Goal: Task Accomplishment & Management: Use online tool/utility

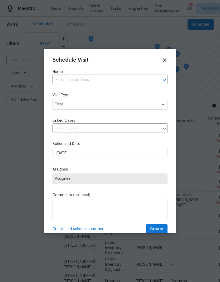
click at [62, 79] on input "text" at bounding box center [103, 80] width 100 height 8
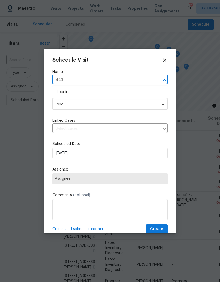
type input "4430"
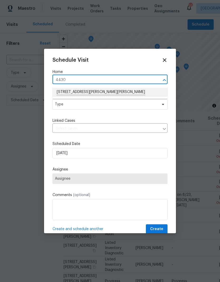
click at [64, 92] on li "[STREET_ADDRESS][PERSON_NAME][PERSON_NAME]" at bounding box center [110, 92] width 115 height 9
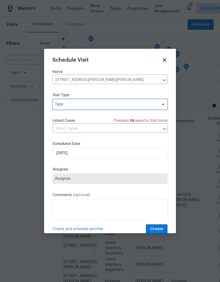
click at [63, 106] on span "Type" at bounding box center [106, 104] width 103 height 5
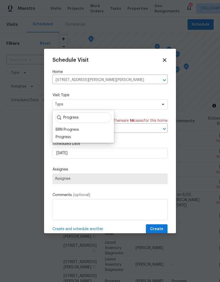
type input "Progress"
click at [60, 136] on div "Progress" at bounding box center [63, 137] width 15 height 5
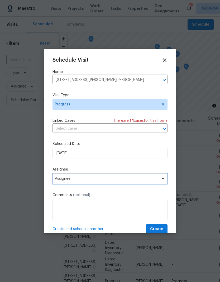
click at [61, 178] on span "Assignee" at bounding box center [106, 179] width 103 height 4
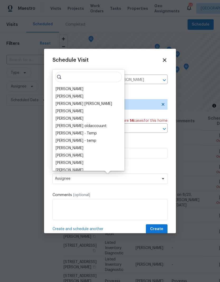
click at [59, 91] on div "[PERSON_NAME]" at bounding box center [70, 89] width 28 height 5
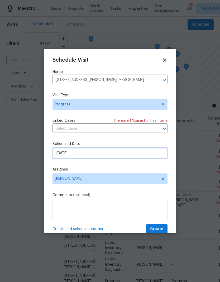
click at [64, 155] on input "[DATE]" at bounding box center [110, 153] width 115 height 11
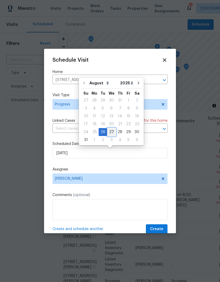
click at [109, 132] on div "27" at bounding box center [111, 132] width 9 height 7
type input "[DATE]"
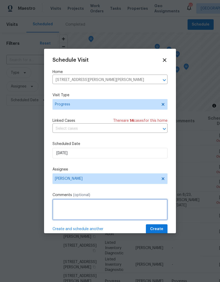
click at [56, 206] on textarea at bounding box center [110, 209] width 115 height 21
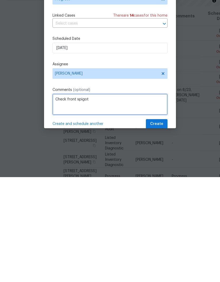
type textarea "Check front spigot"
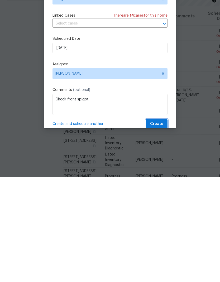
click at [158, 226] on span "Create" at bounding box center [156, 229] width 13 height 7
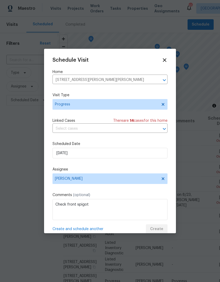
scroll to position [0, 0]
